Goal: Information Seeking & Learning: Understand process/instructions

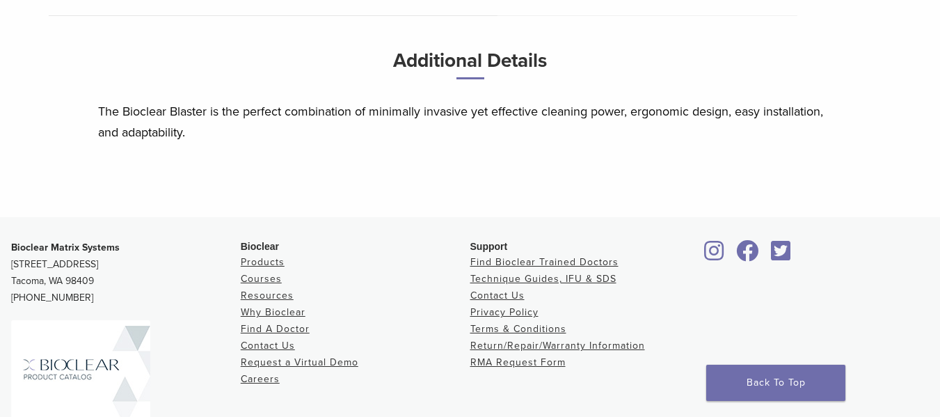
scroll to position [695, 0]
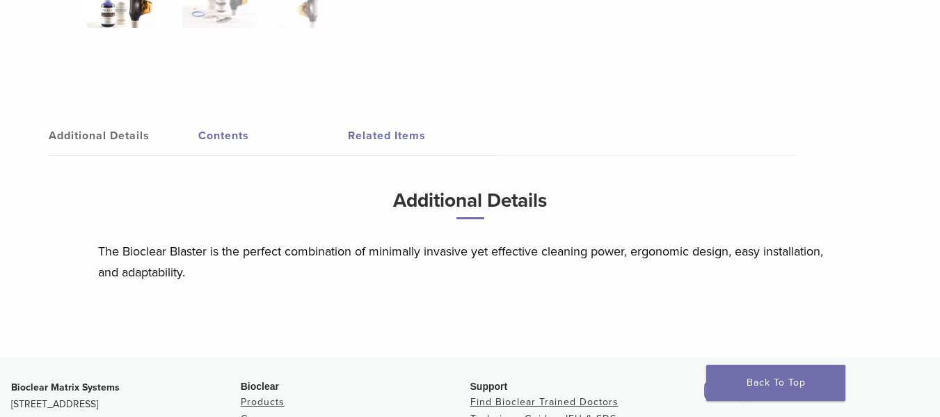
click at [377, 134] on link "Related Items" at bounding box center [423, 135] width 150 height 39
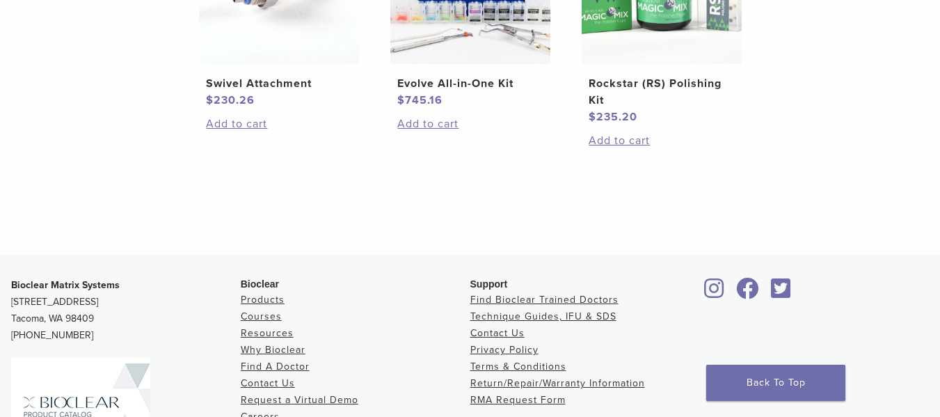
scroll to position [1183, 0]
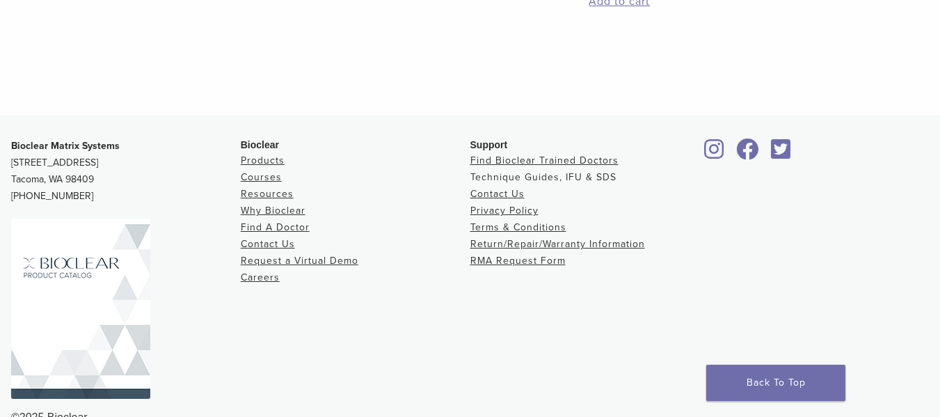
click at [498, 177] on link "Technique Guides, IFU & SDS" at bounding box center [544, 177] width 146 height 12
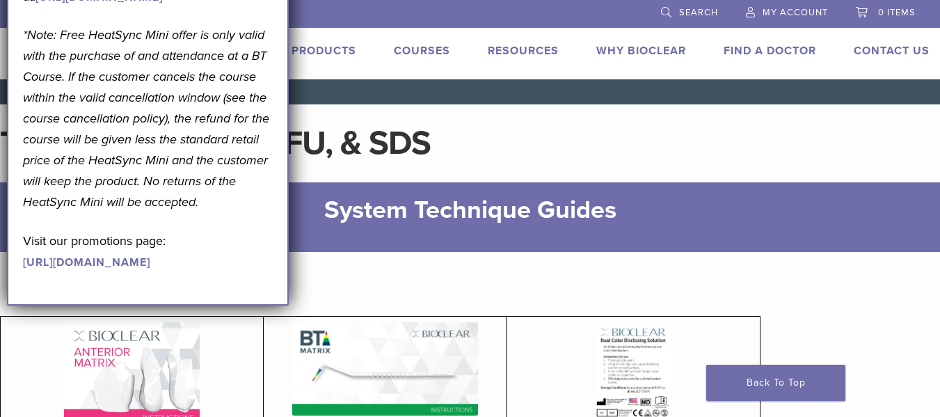
click at [516, 145] on h1 "Technique Guides, IFU, & SDS" at bounding box center [470, 143] width 940 height 33
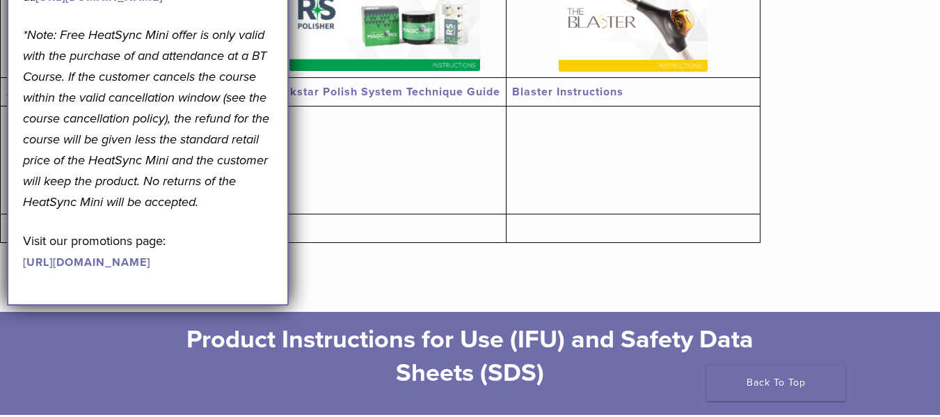
scroll to position [557, 0]
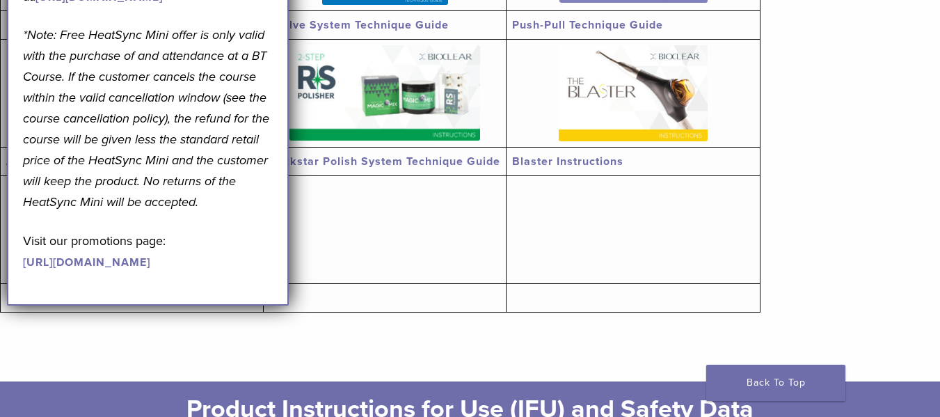
click at [558, 159] on link "Blaster Instructions" at bounding box center [567, 162] width 111 height 14
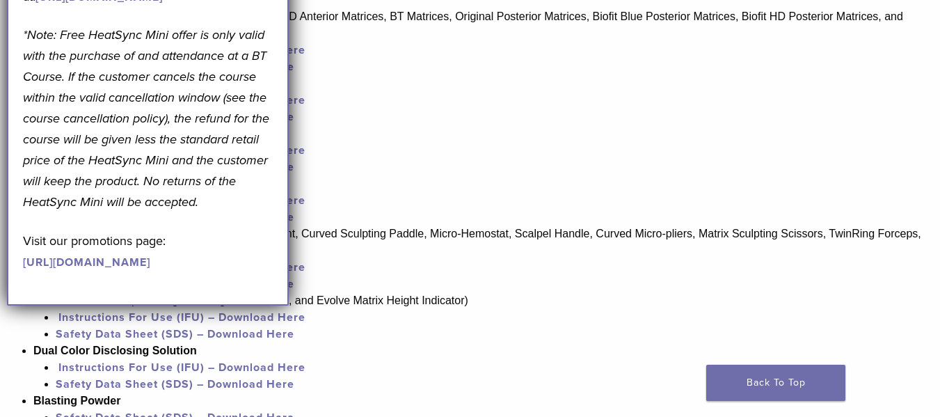
scroll to position [766, 0]
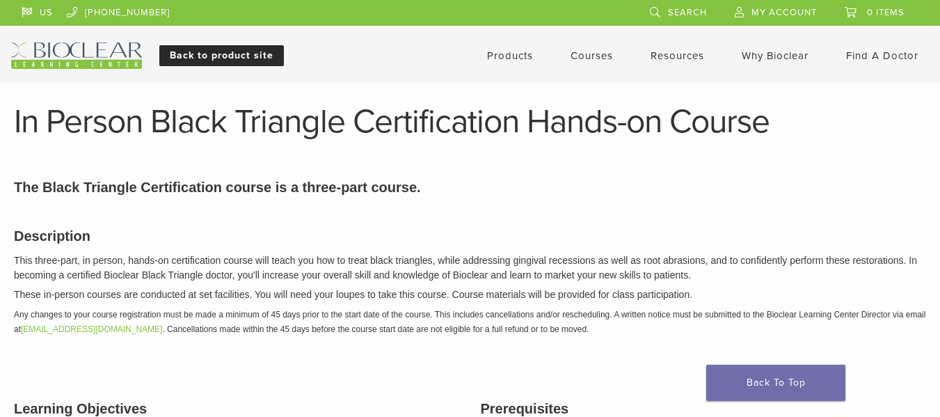
click at [210, 56] on link "Back to product site" at bounding box center [221, 55] width 125 height 21
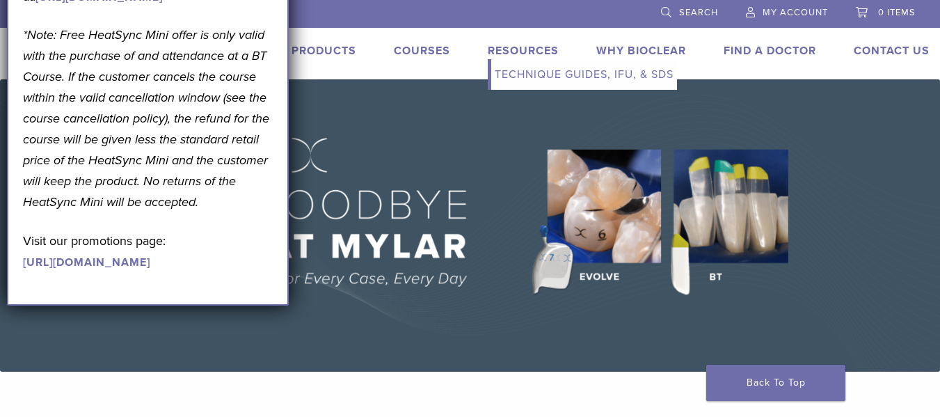
click at [506, 76] on link "Technique Guides, IFU, & SDS" at bounding box center [584, 74] width 186 height 31
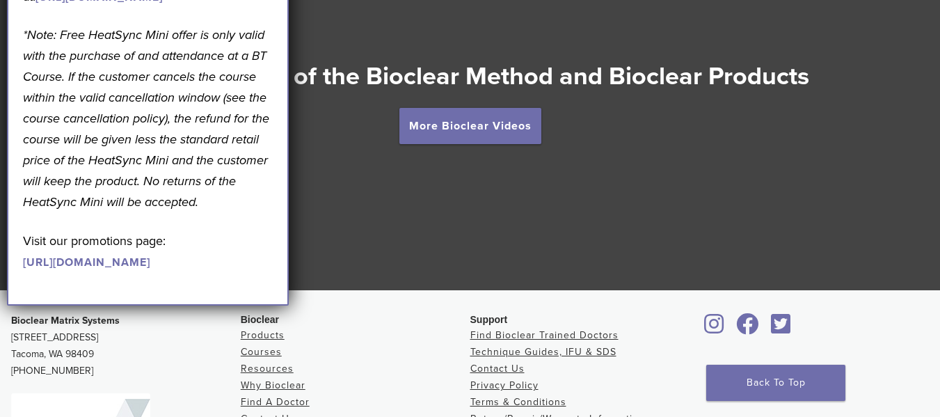
scroll to position [2087, 0]
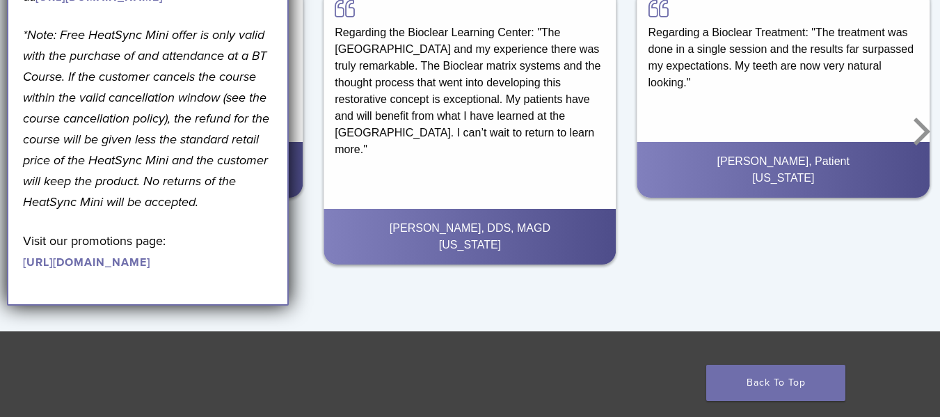
click at [52, 269] on link "[URL][DOMAIN_NAME]" at bounding box center [86, 262] width 127 height 14
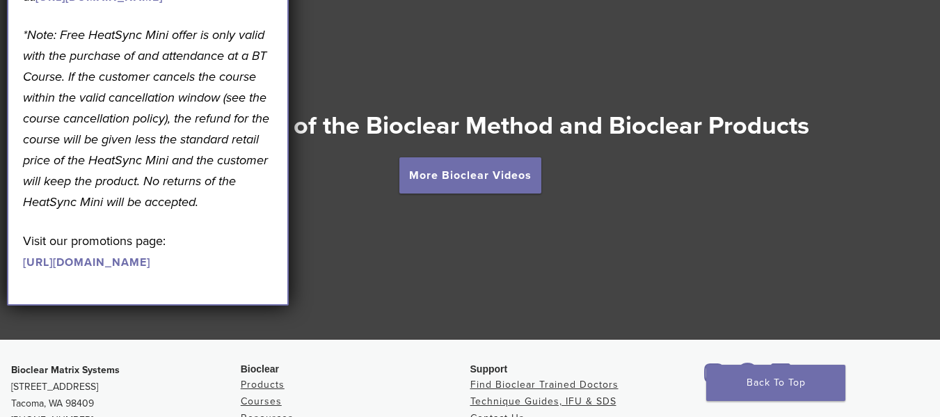
scroll to position [1968, 0]
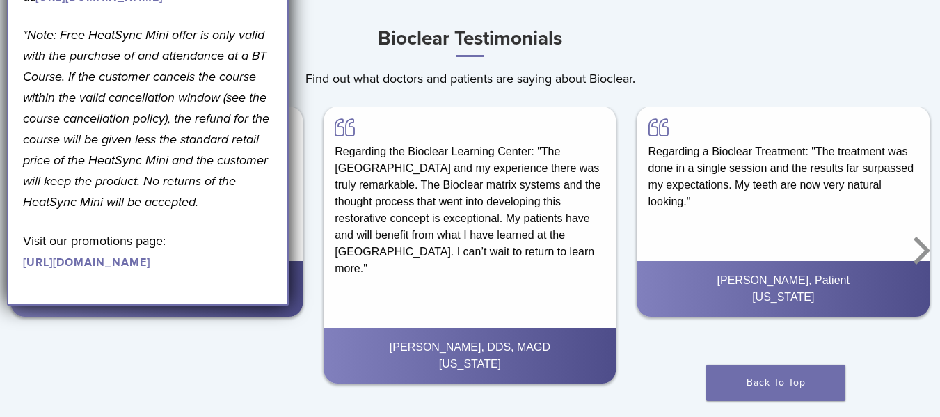
drag, startPoint x: 53, startPoint y: 13, endPoint x: 15, endPoint y: 12, distance: 38.3
click at [15, 12] on div "September Promotion! Valid September 1–30, 2025. Get A Free* HeatSync Mini when…" at bounding box center [148, 86] width 282 height 437
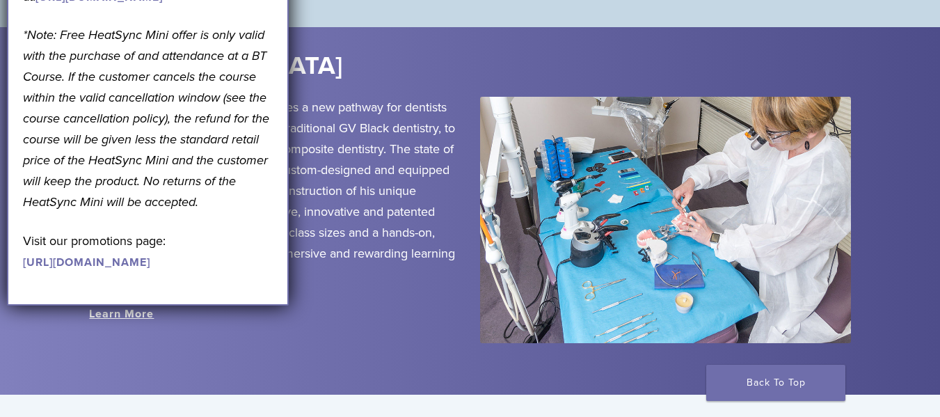
scroll to position [1690, 0]
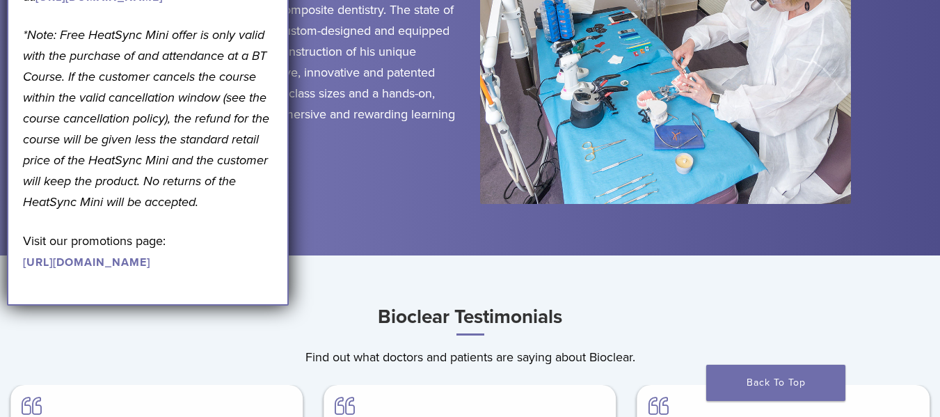
click at [393, 191] on div "The Bioclear Learning Center provides a new pathway for dentists and their prac…" at bounding box center [274, 84] width 391 height 253
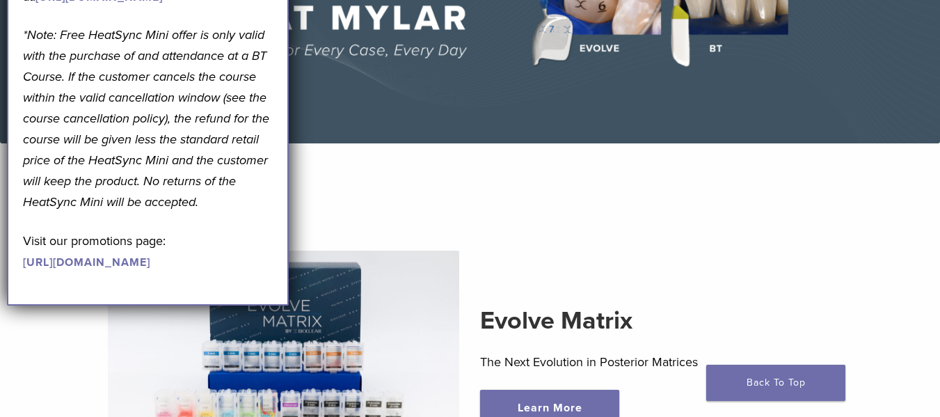
scroll to position [0, 0]
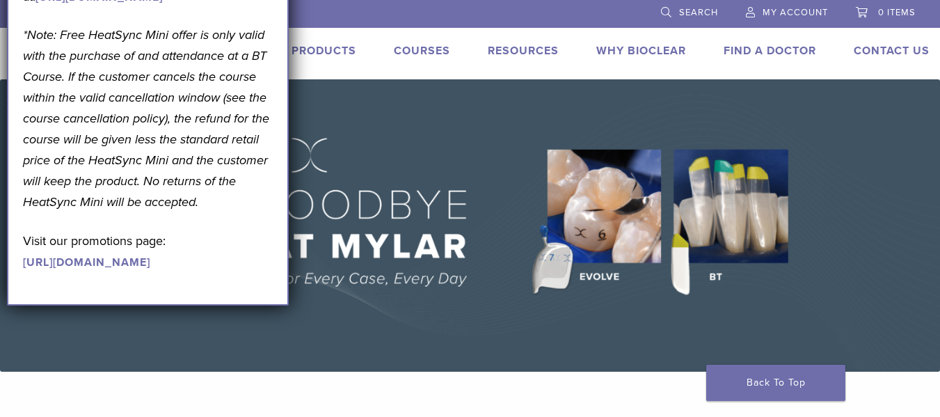
click at [313, 48] on link "Products" at bounding box center [324, 51] width 65 height 14
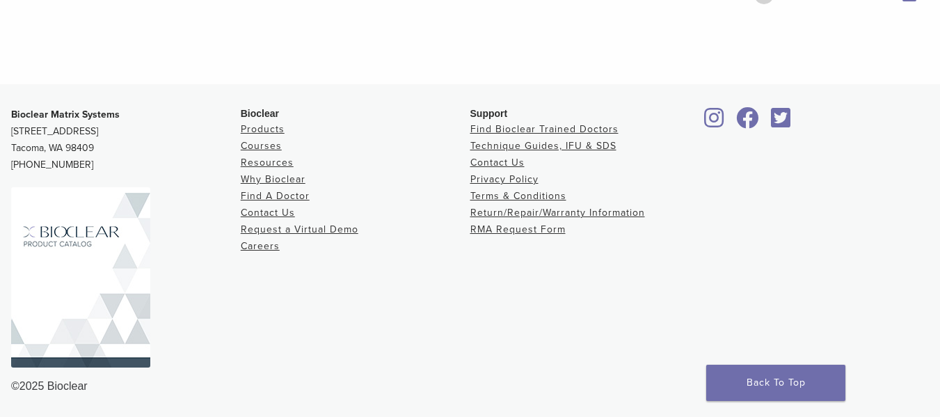
scroll to position [1343, 0]
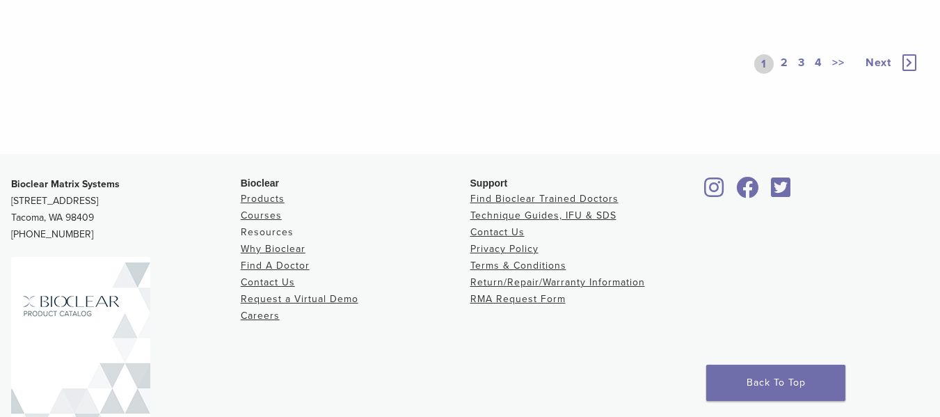
click at [250, 230] on link "Resources" at bounding box center [267, 232] width 53 height 12
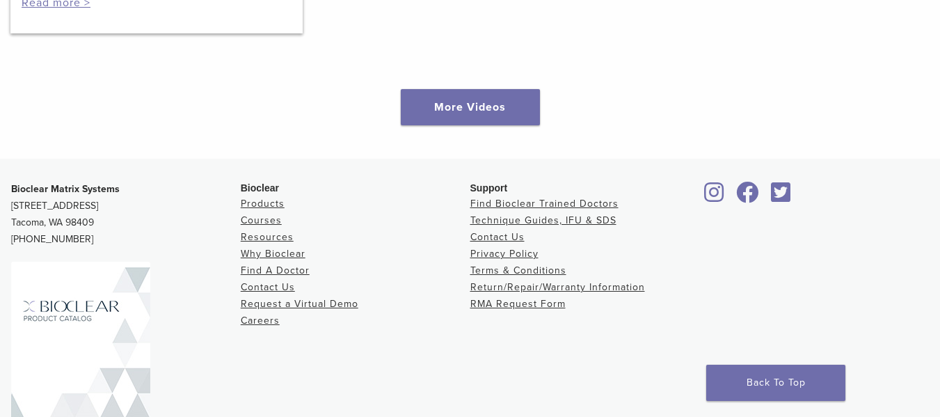
scroll to position [2409, 0]
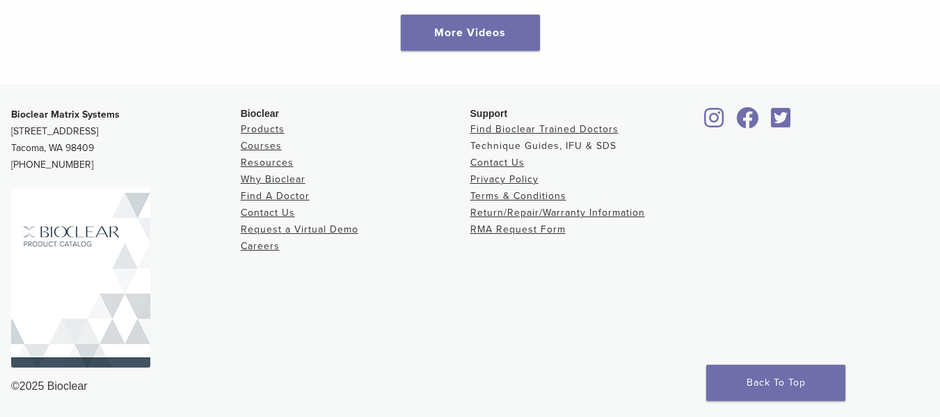
click at [482, 146] on link "Technique Guides, IFU & SDS" at bounding box center [544, 146] width 146 height 12
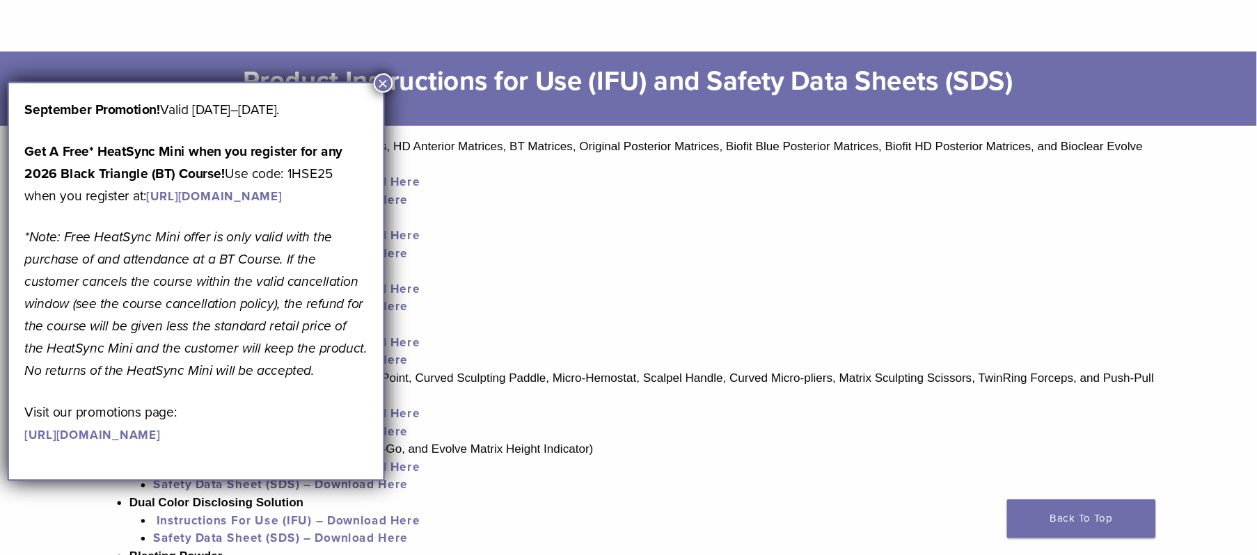
scroll to position [903, 0]
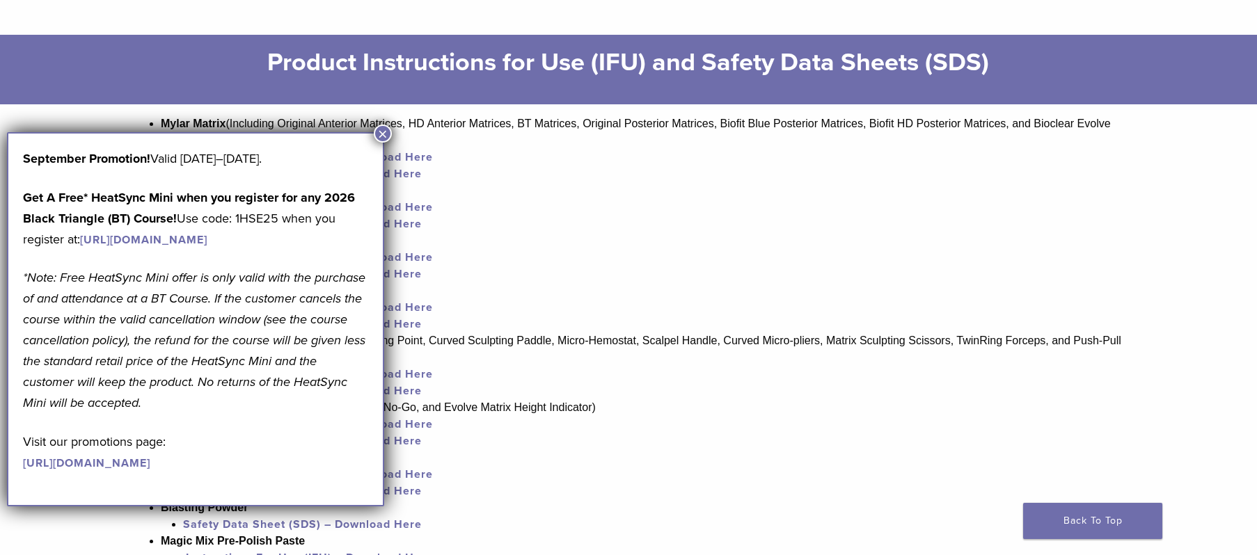
click at [383, 132] on button "×" at bounding box center [383, 134] width 18 height 18
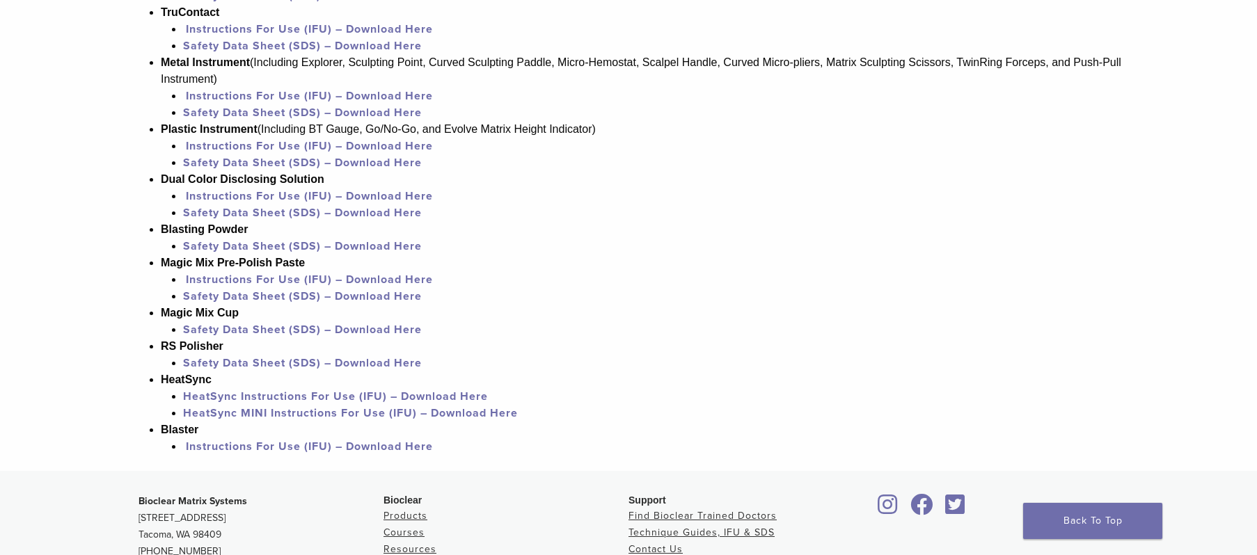
scroll to position [1274, 0]
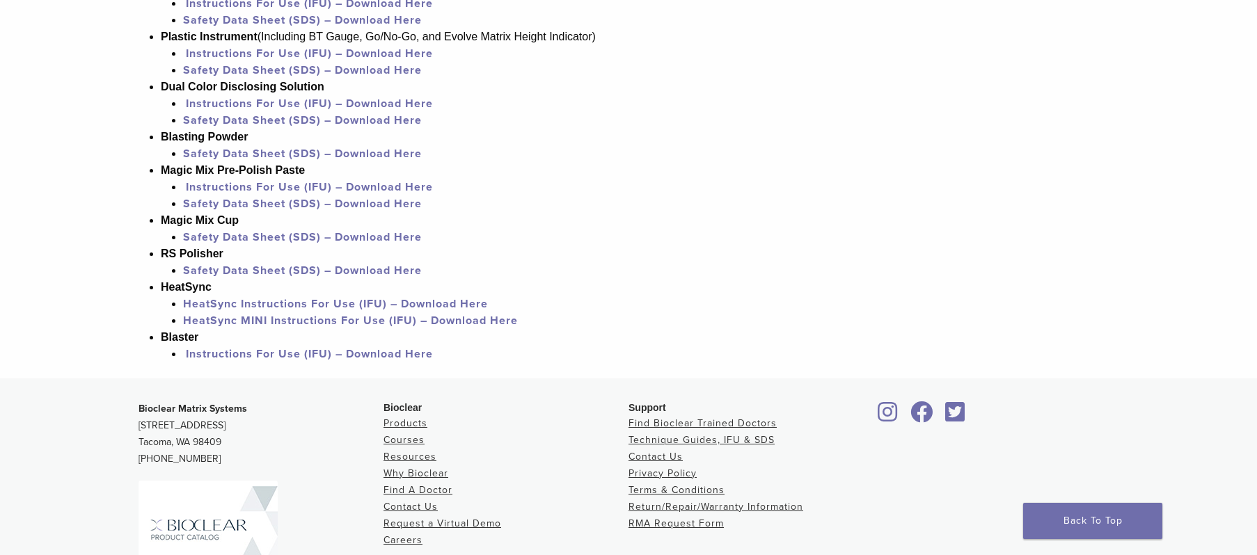
click at [350, 350] on link "Instructions For Use (IFU) – Download Here" at bounding box center [309, 354] width 247 height 14
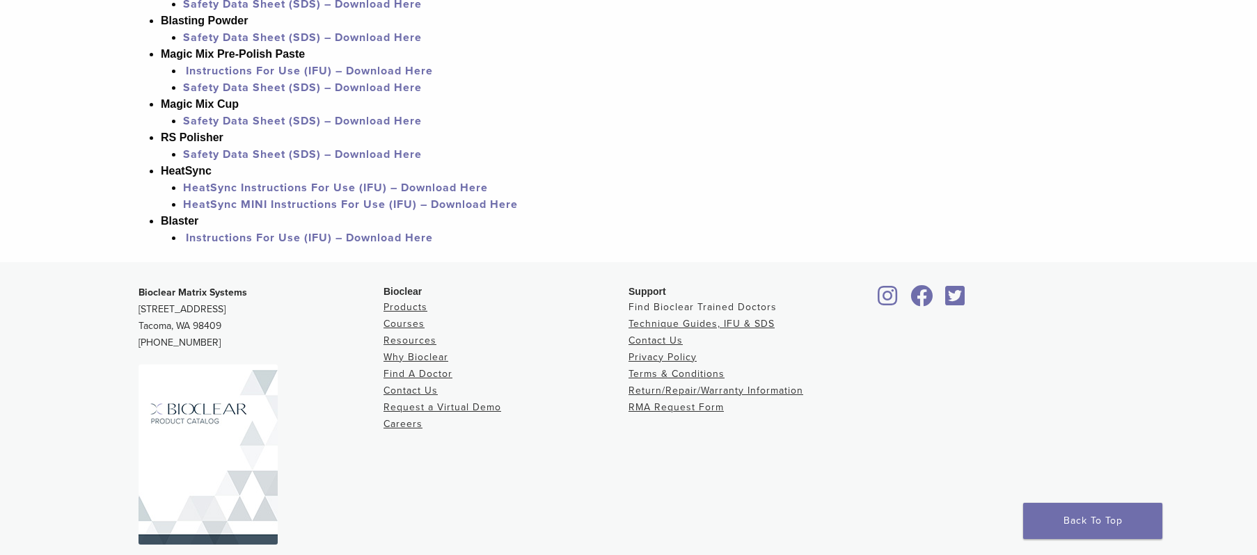
scroll to position [1430, 0]
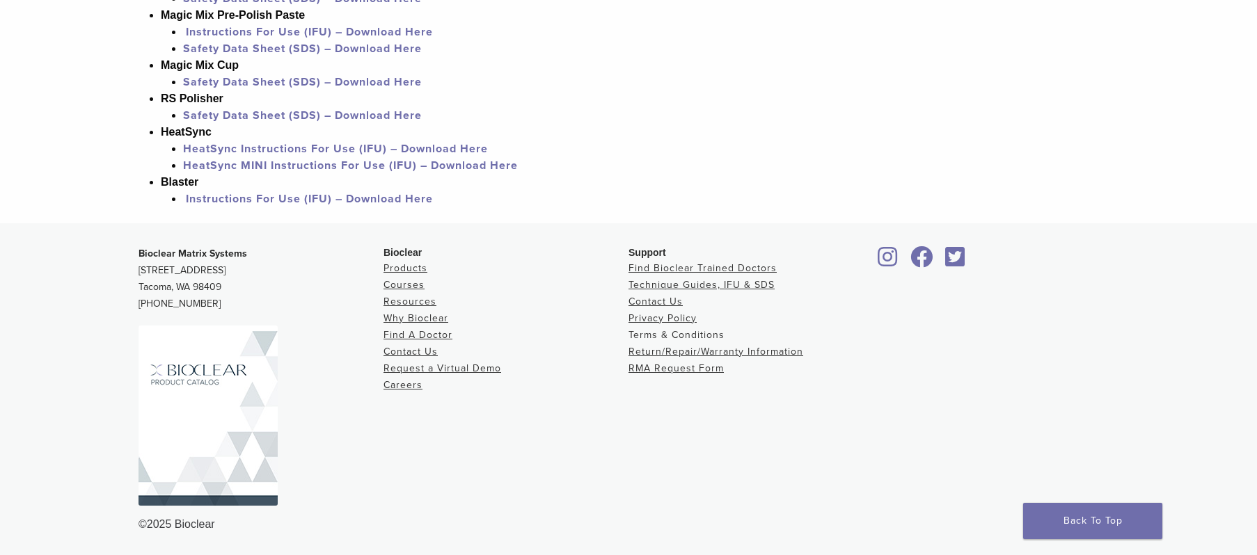
click at [659, 329] on link "Terms & Conditions" at bounding box center [677, 335] width 96 height 12
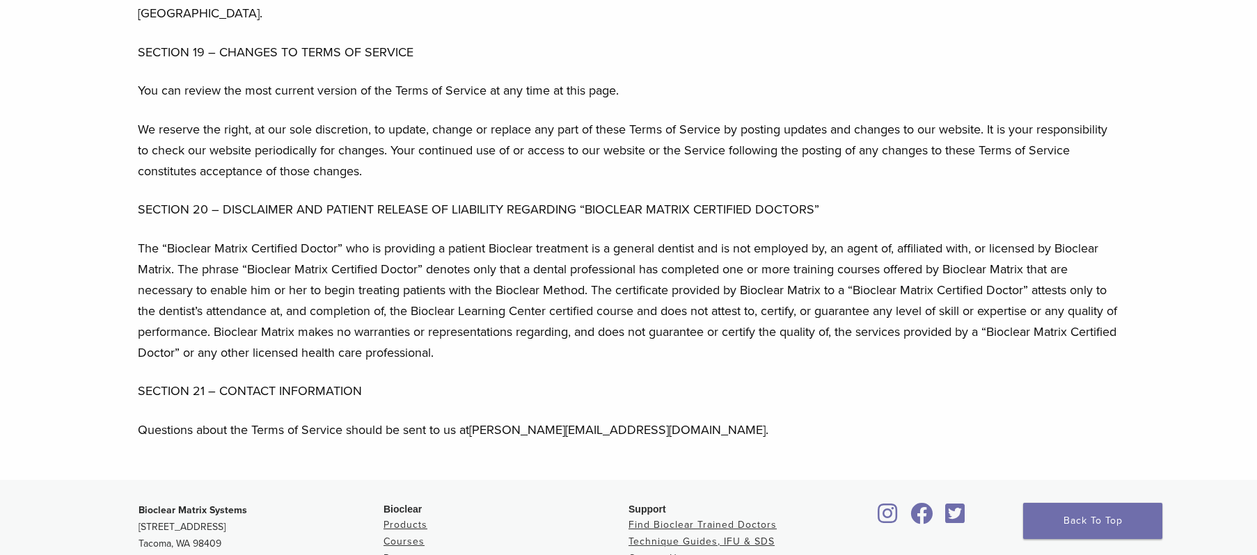
scroll to position [4620, 0]
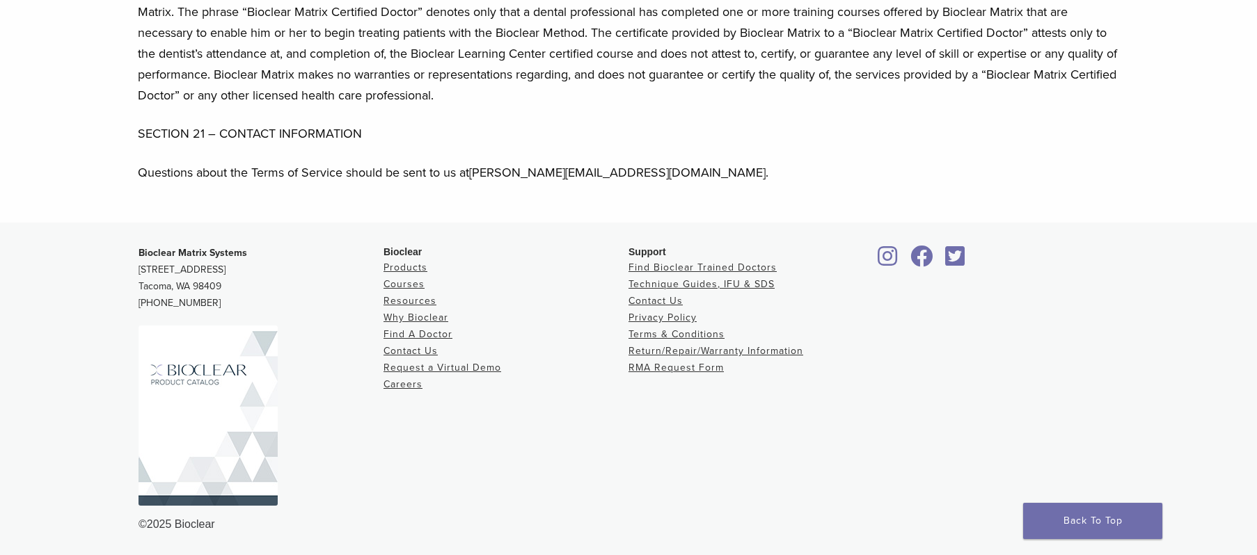
click at [178, 444] on img at bounding box center [208, 416] width 139 height 180
